Goal: Navigation & Orientation: Find specific page/section

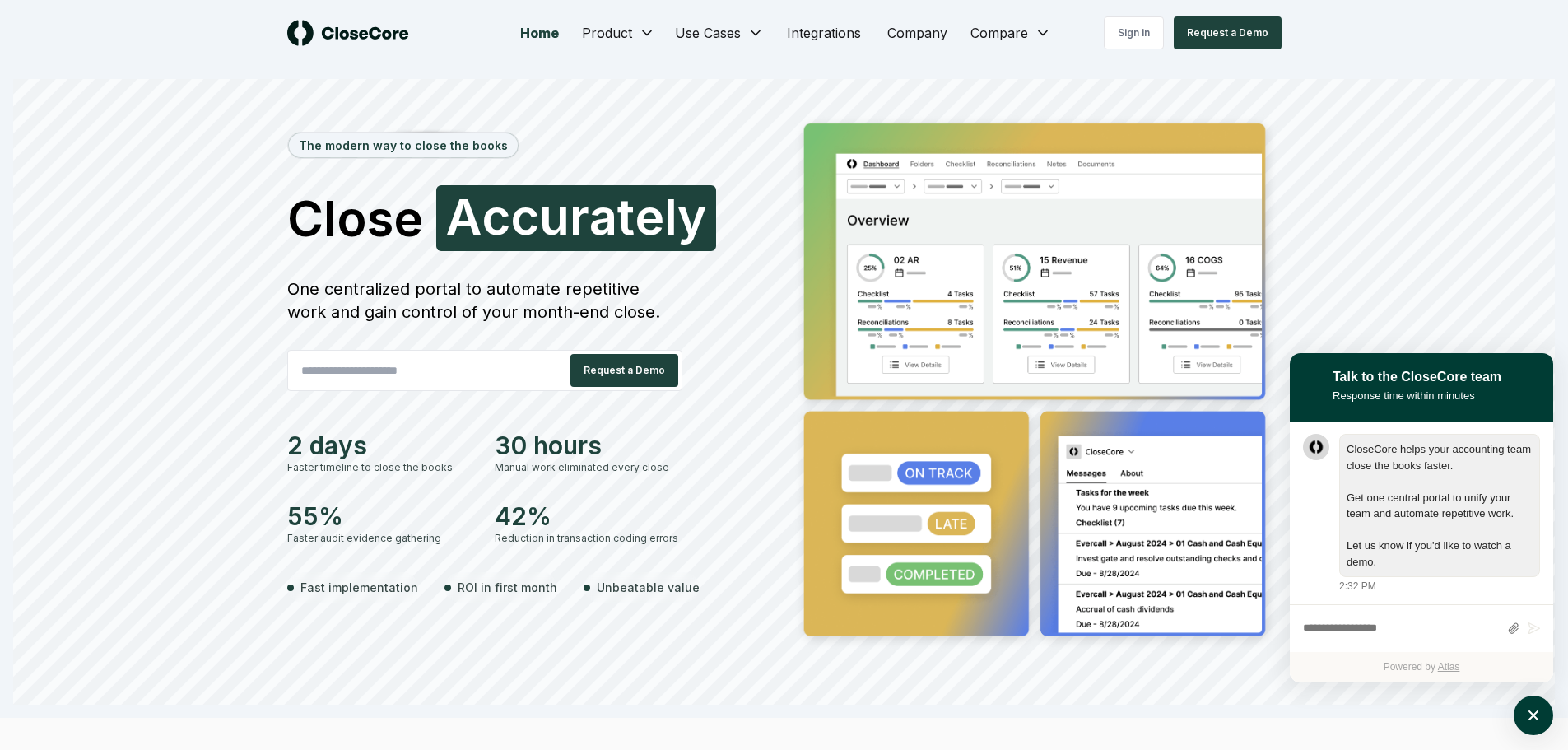
scroll to position [1, 0]
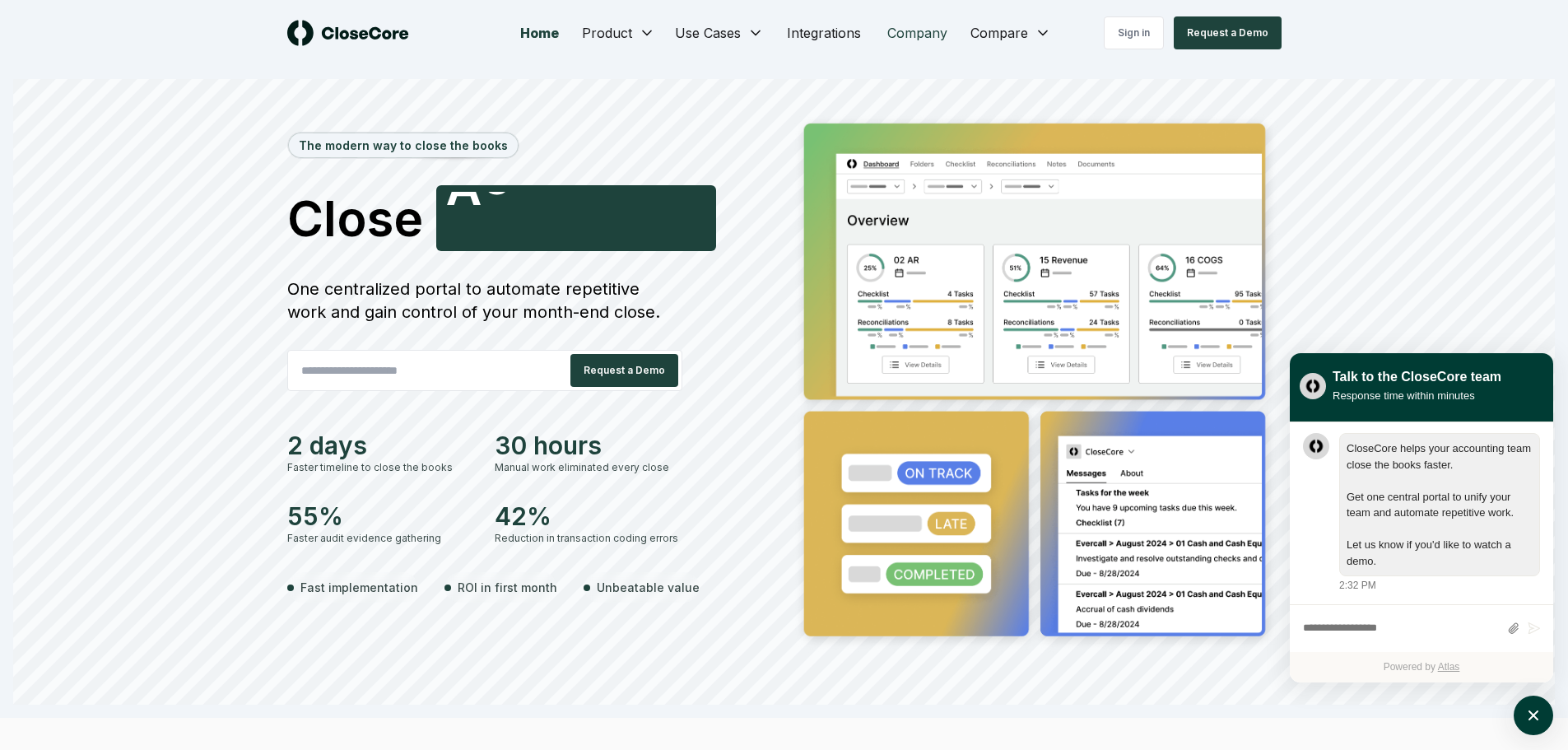
click at [915, 36] on link "Company" at bounding box center [917, 33] width 86 height 33
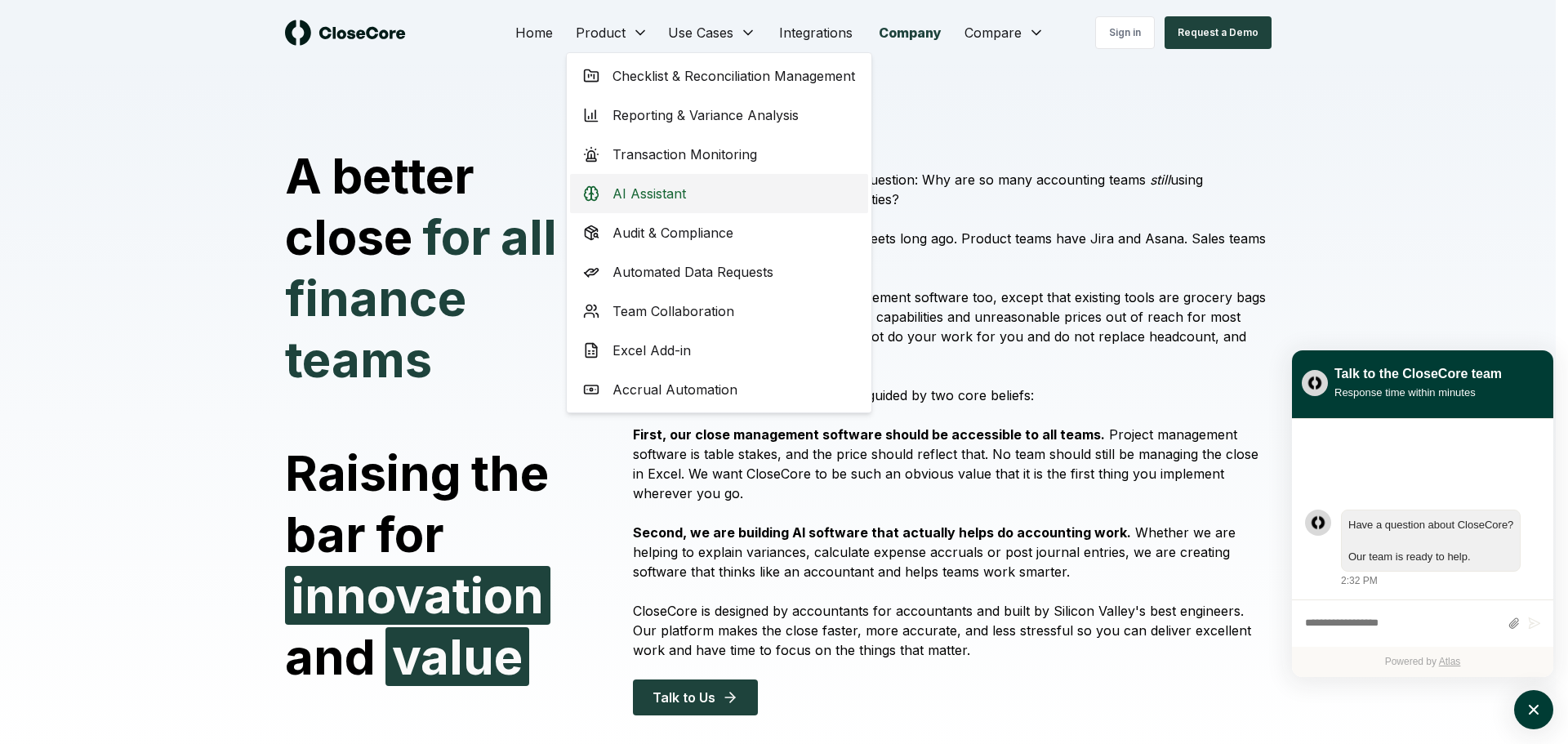
click at [647, 200] on span "AI Assistant" at bounding box center [649, 193] width 74 height 19
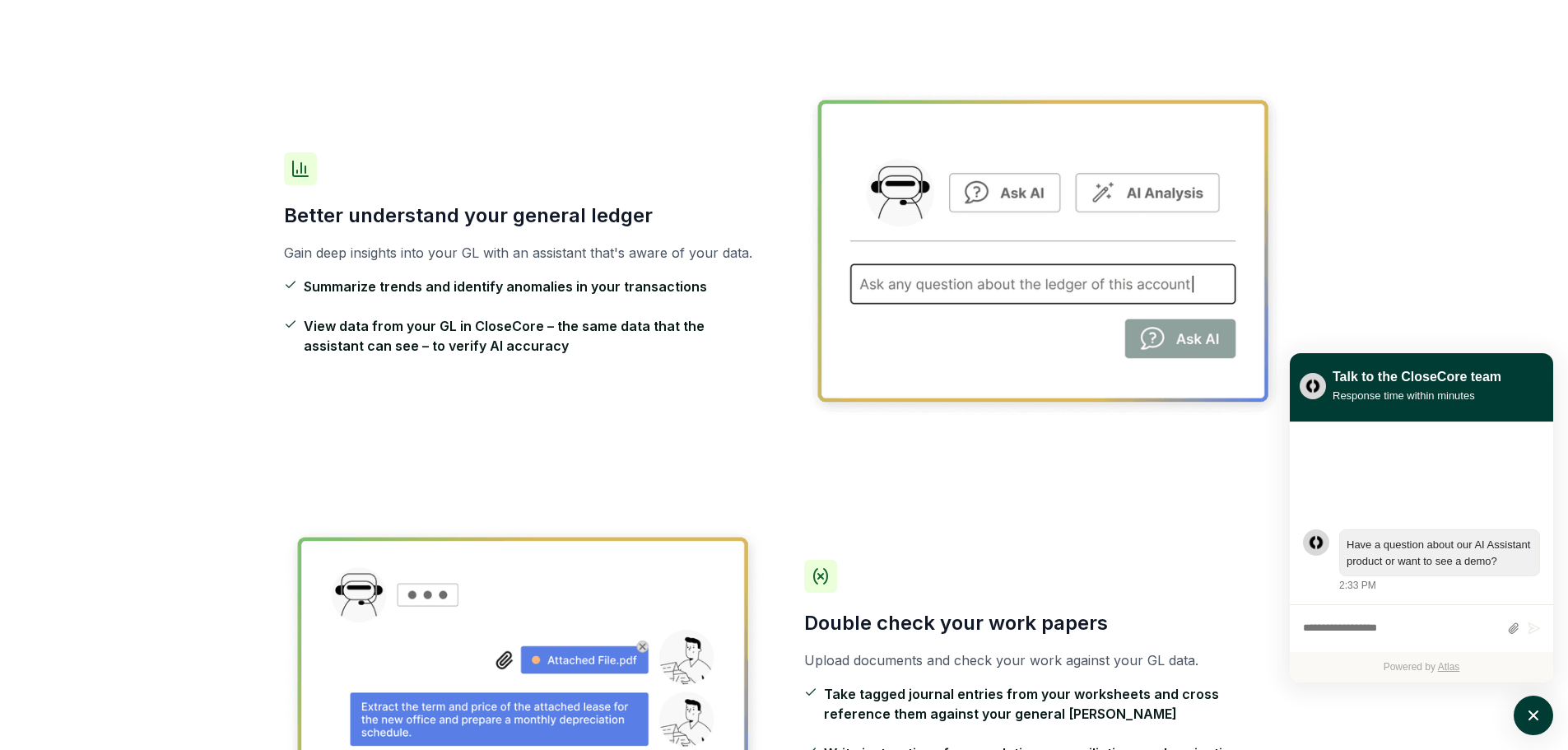
scroll to position [1894, 0]
